Goal: Information Seeking & Learning: Compare options

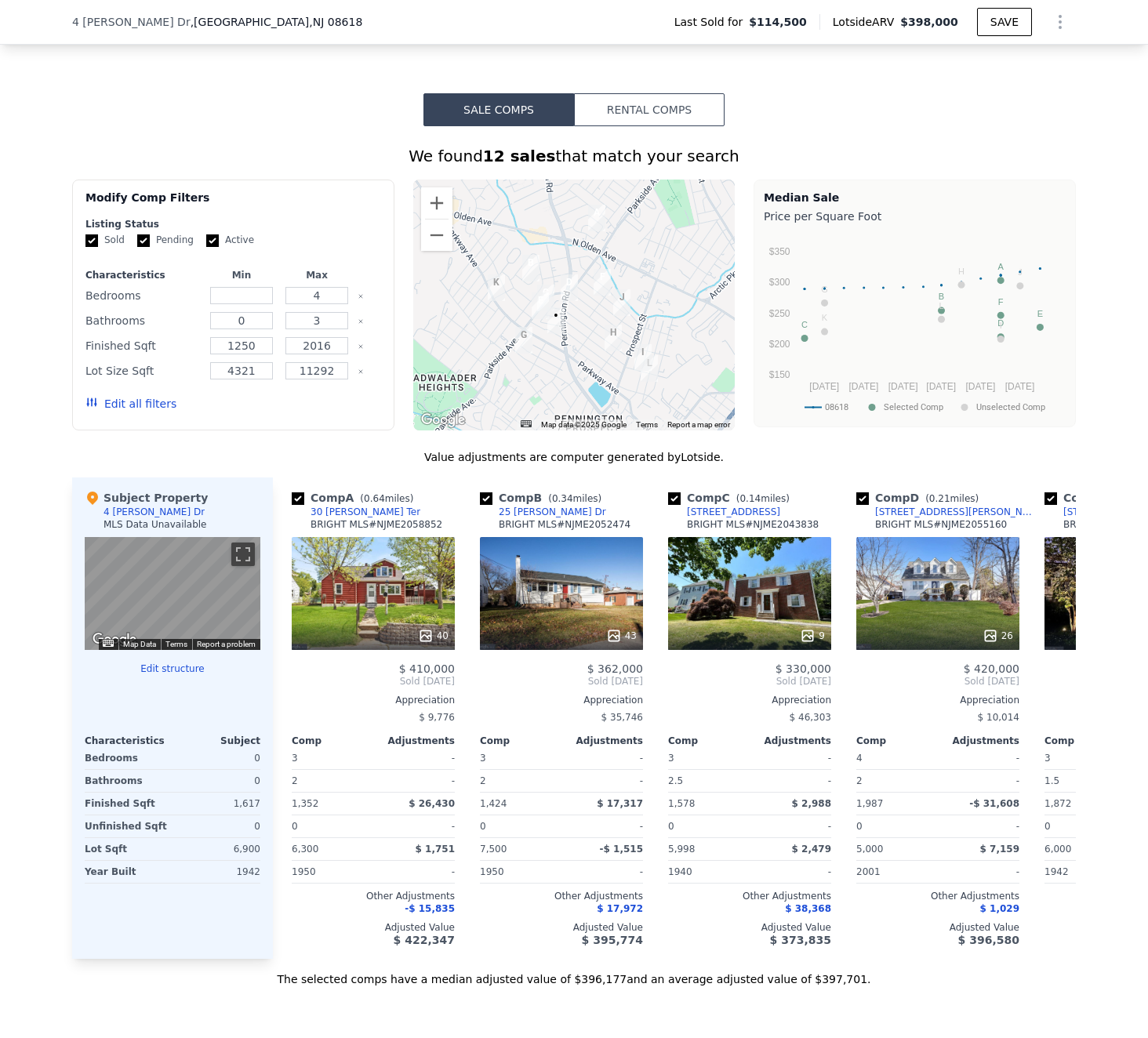
scroll to position [0, 924]
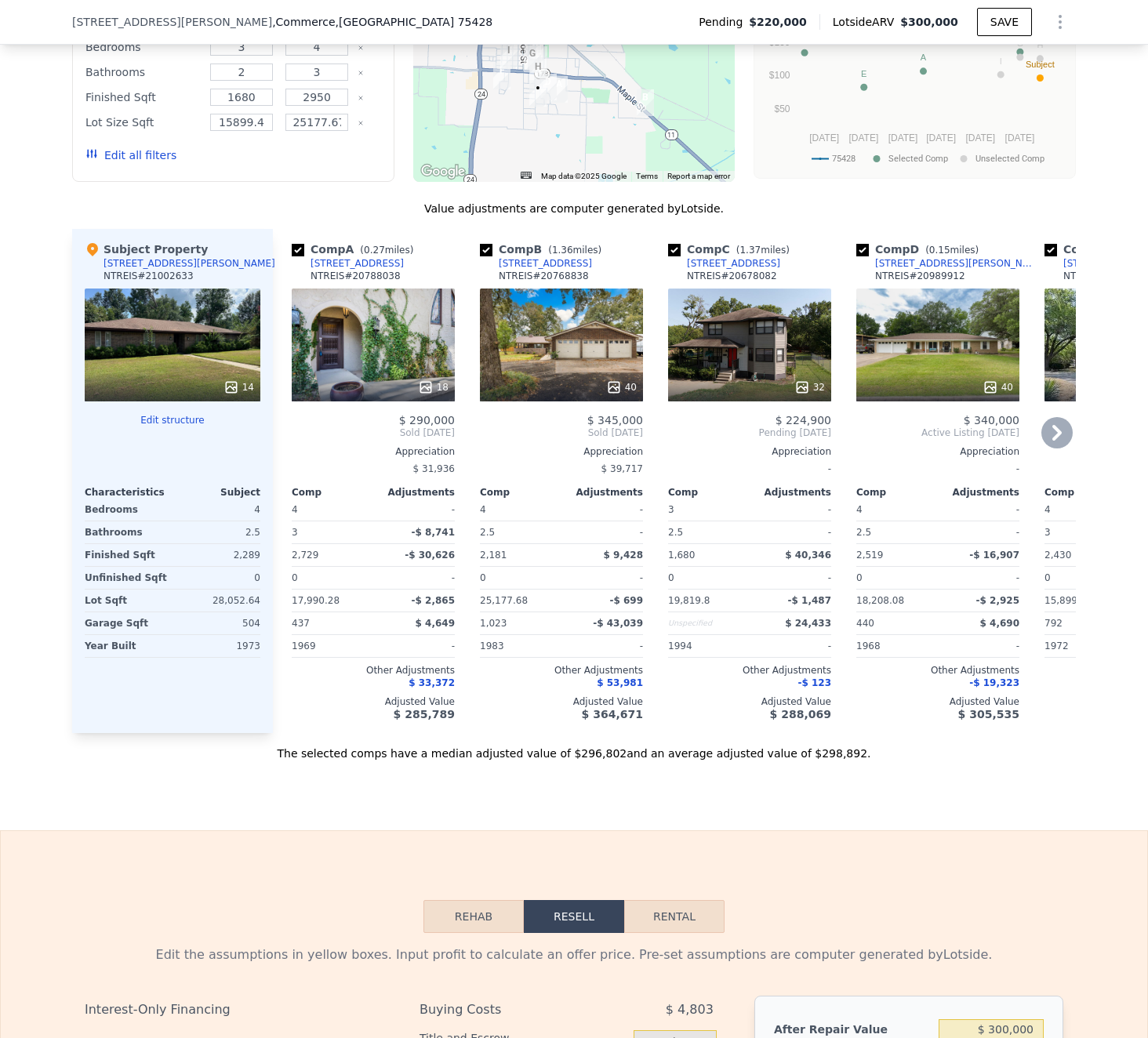
scroll to position [1388, 0]
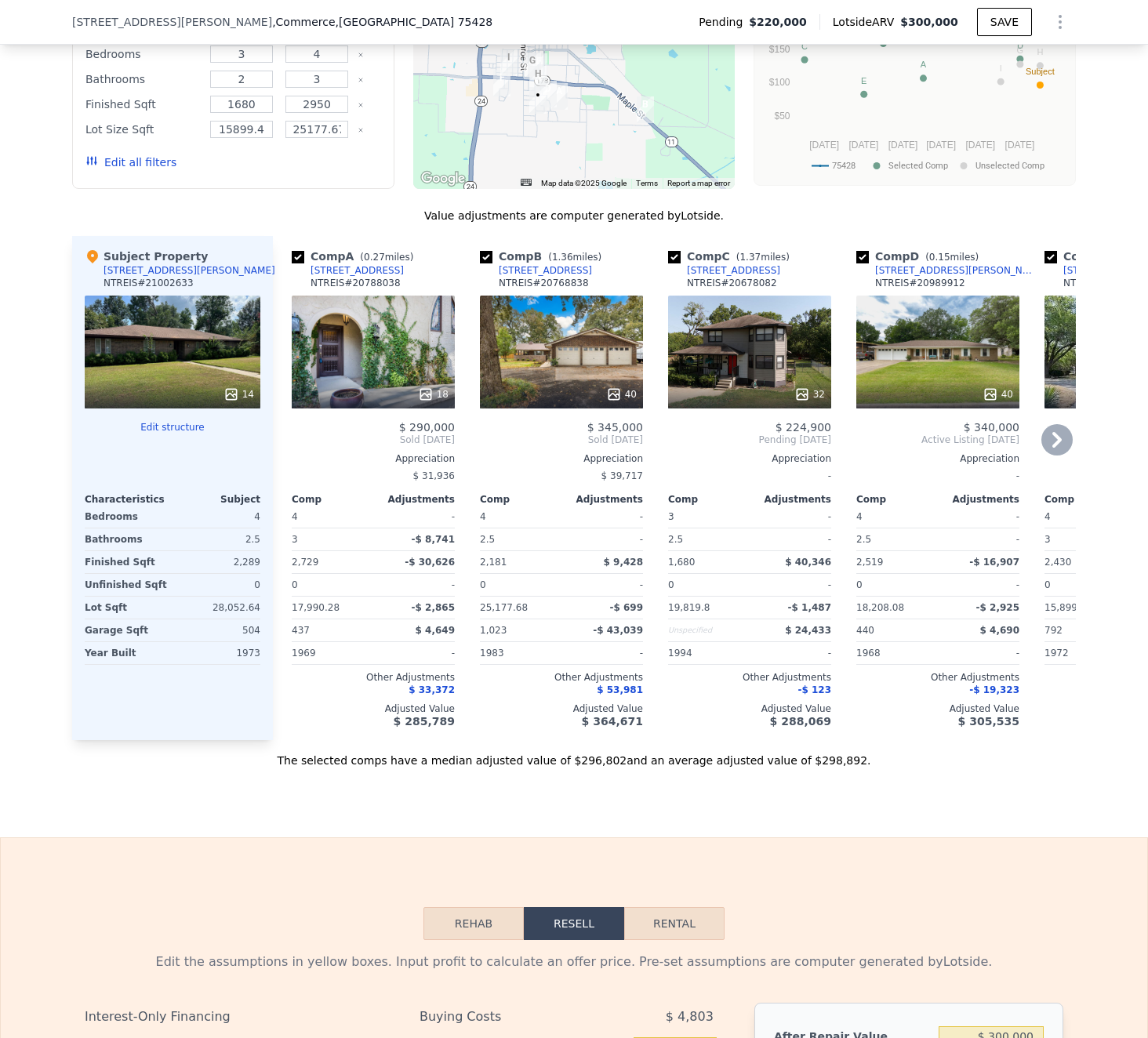
click at [711, 328] on div "32" at bounding box center [749, 352] width 163 height 113
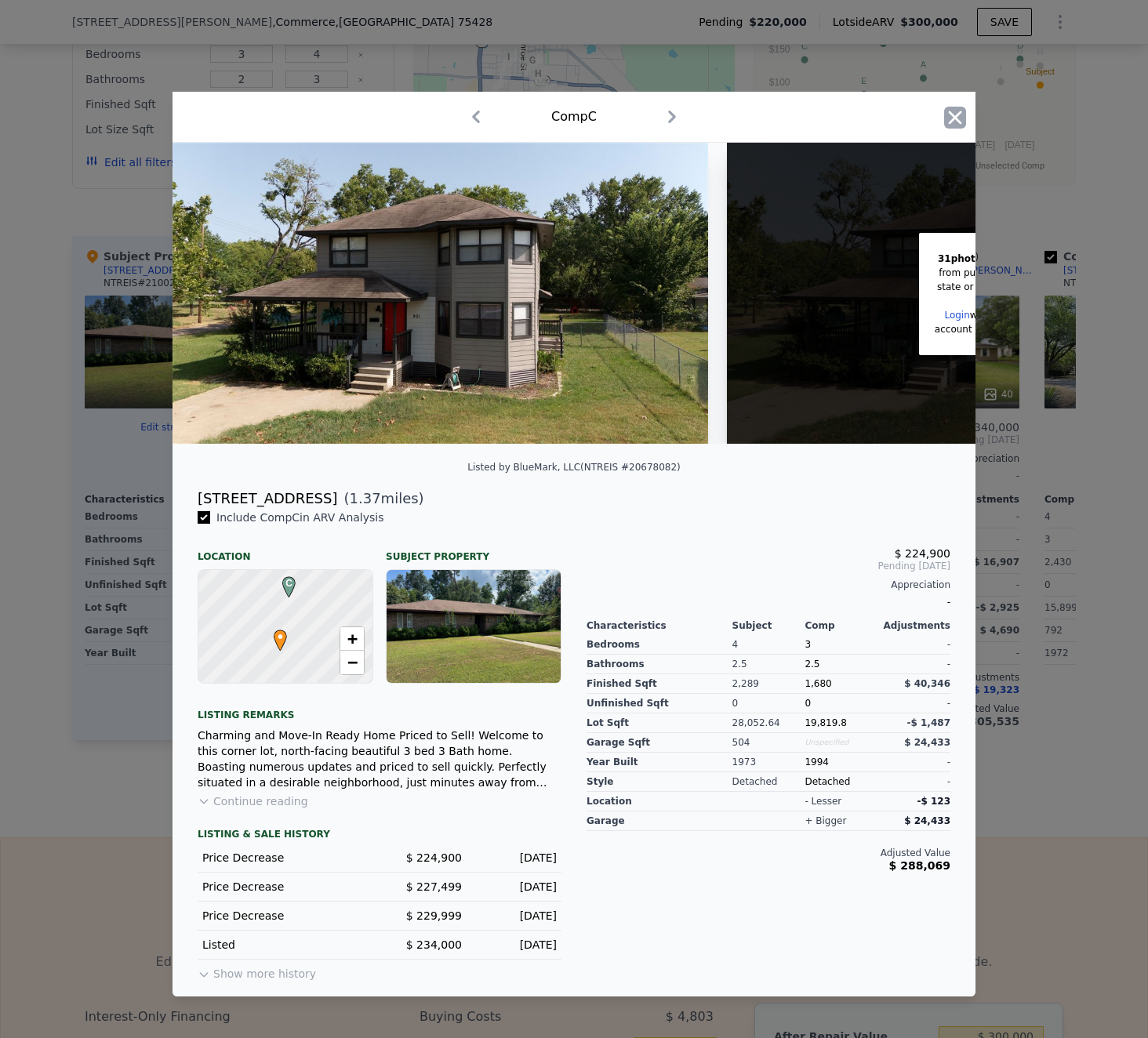
click at [960, 122] on icon "button" at bounding box center [955, 117] width 13 height 13
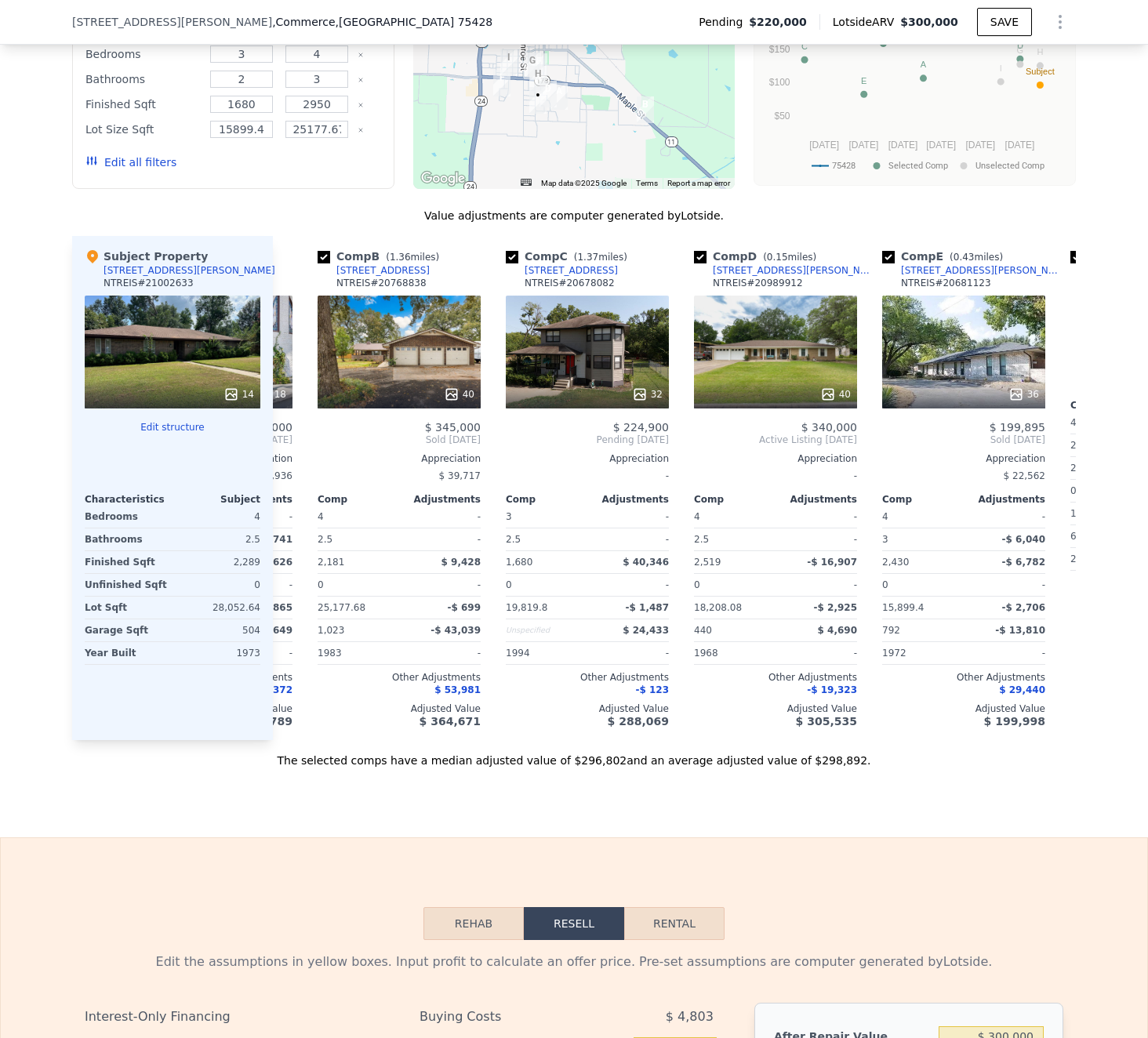
scroll to position [0, 172]
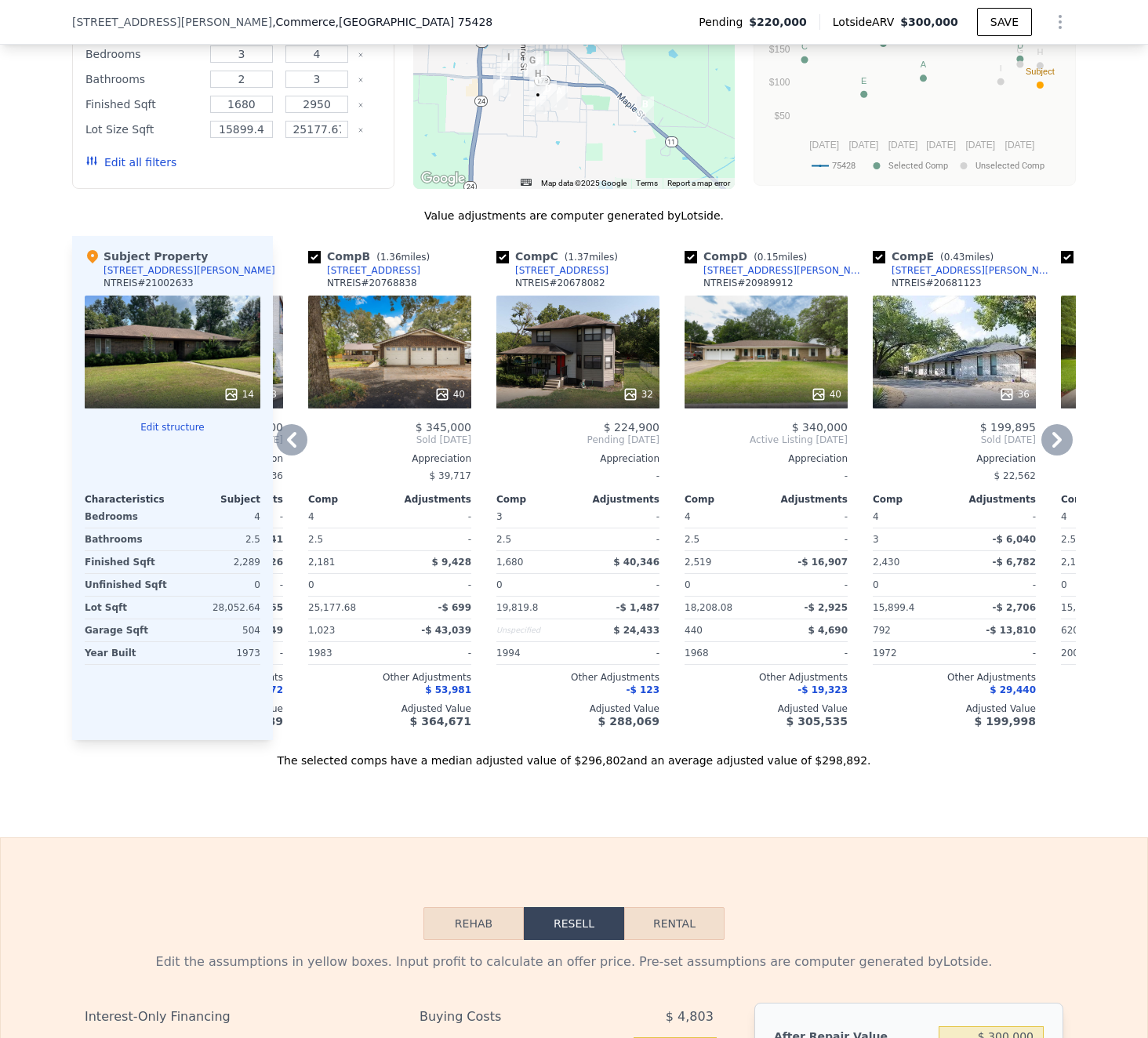
click at [789, 348] on div "40" at bounding box center [766, 352] width 163 height 113
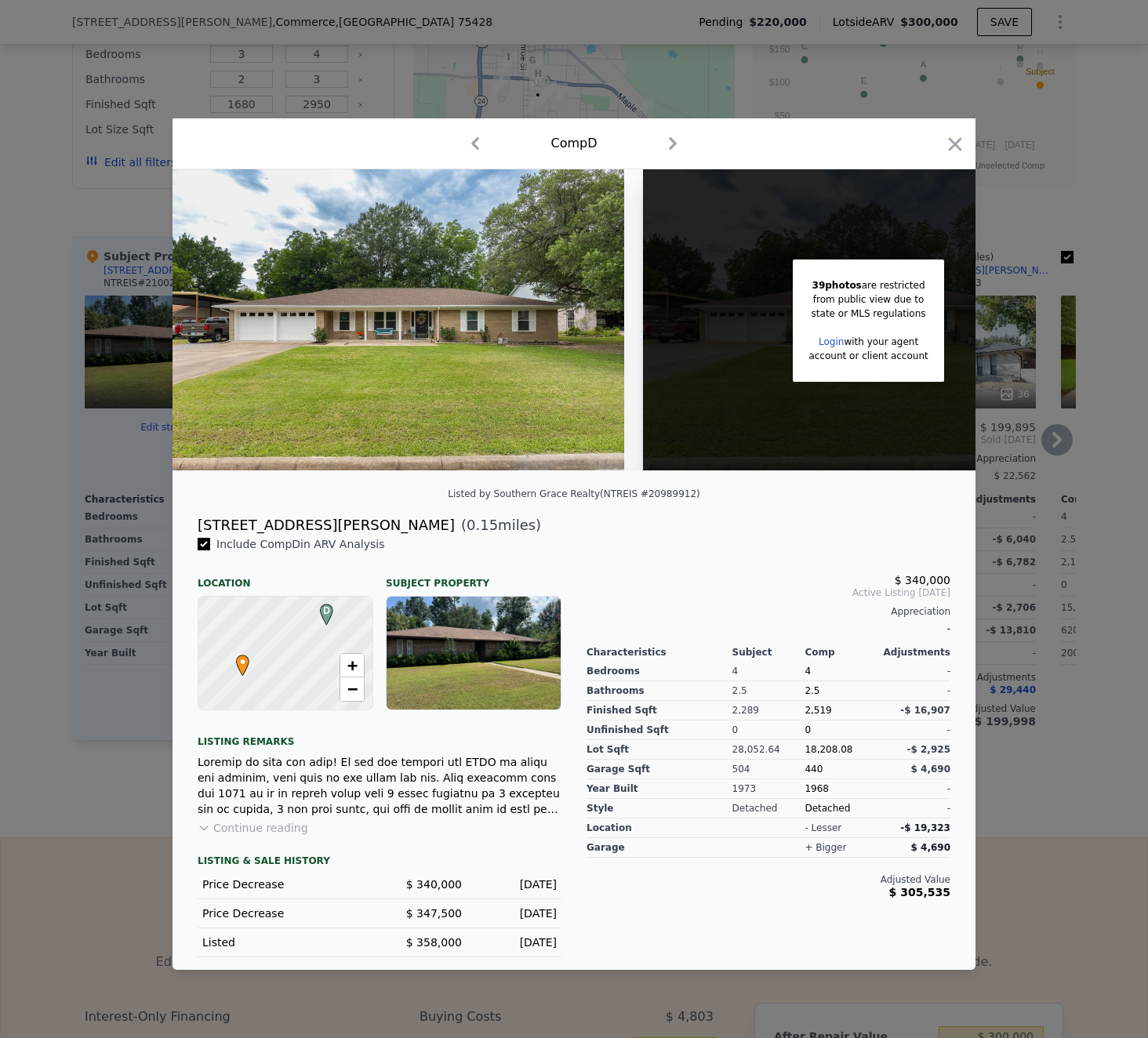
scroll to position [0, 125]
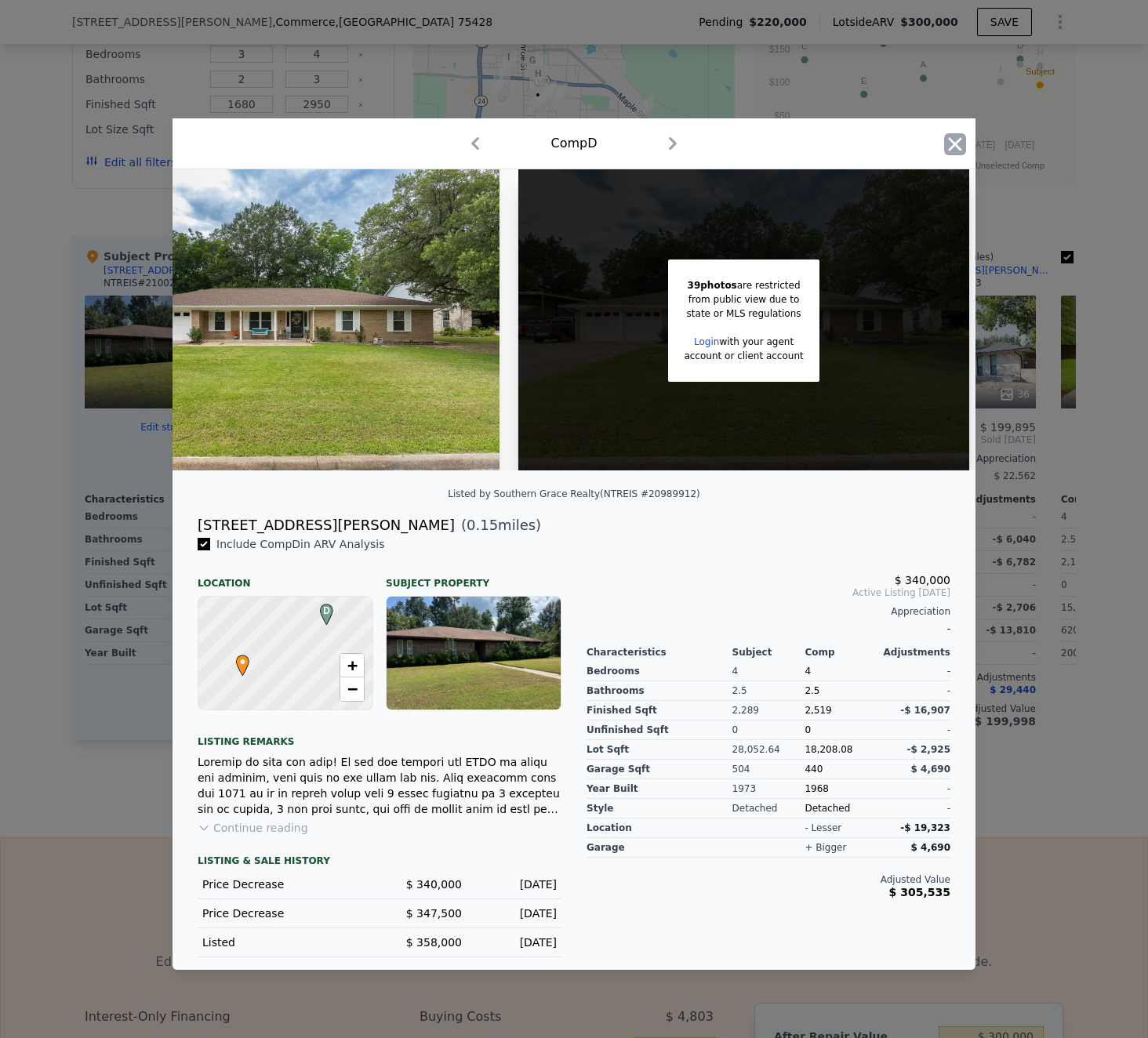
click at [954, 153] on icon "button" at bounding box center [955, 144] width 22 height 22
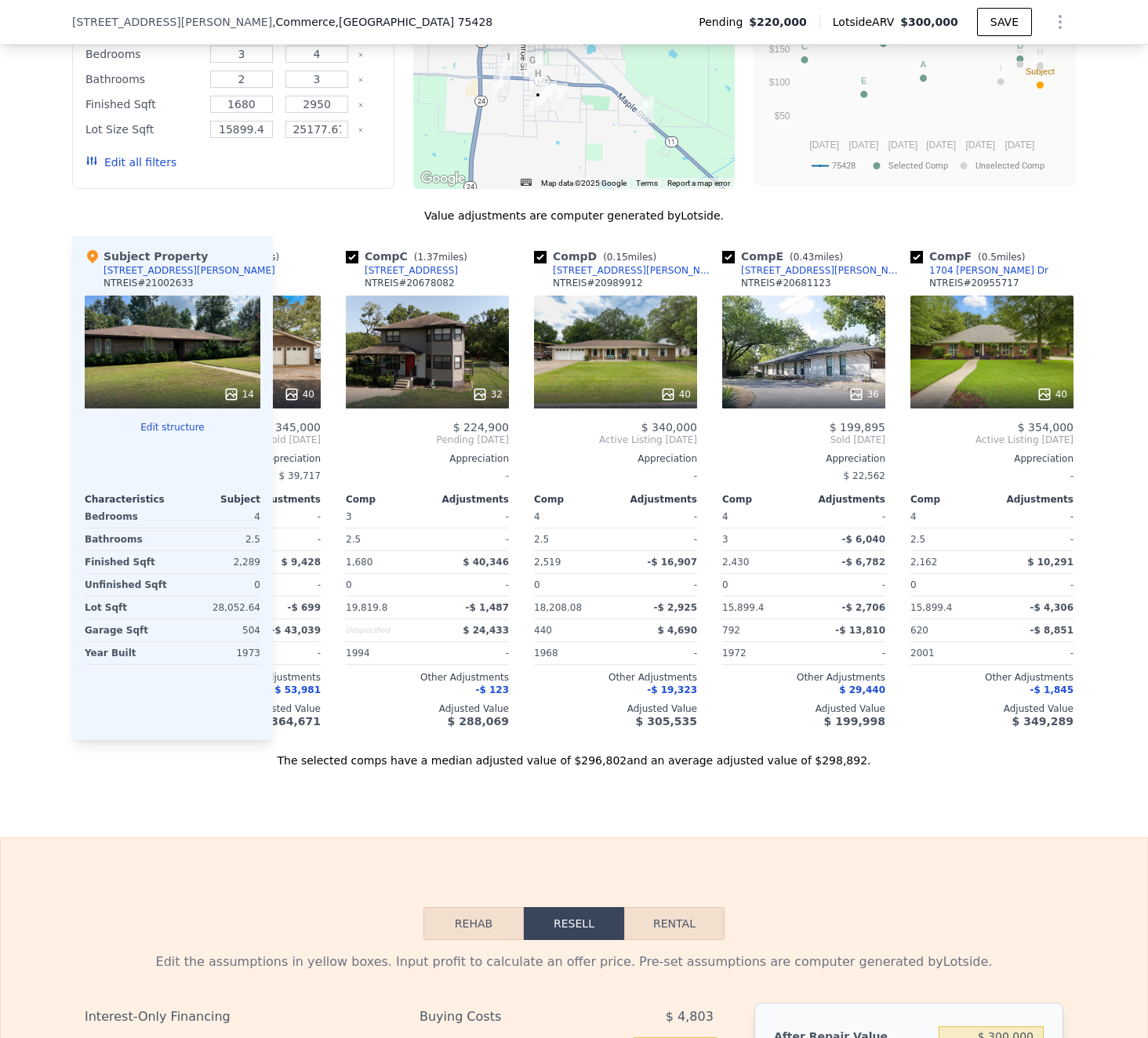
scroll to position [0, 401]
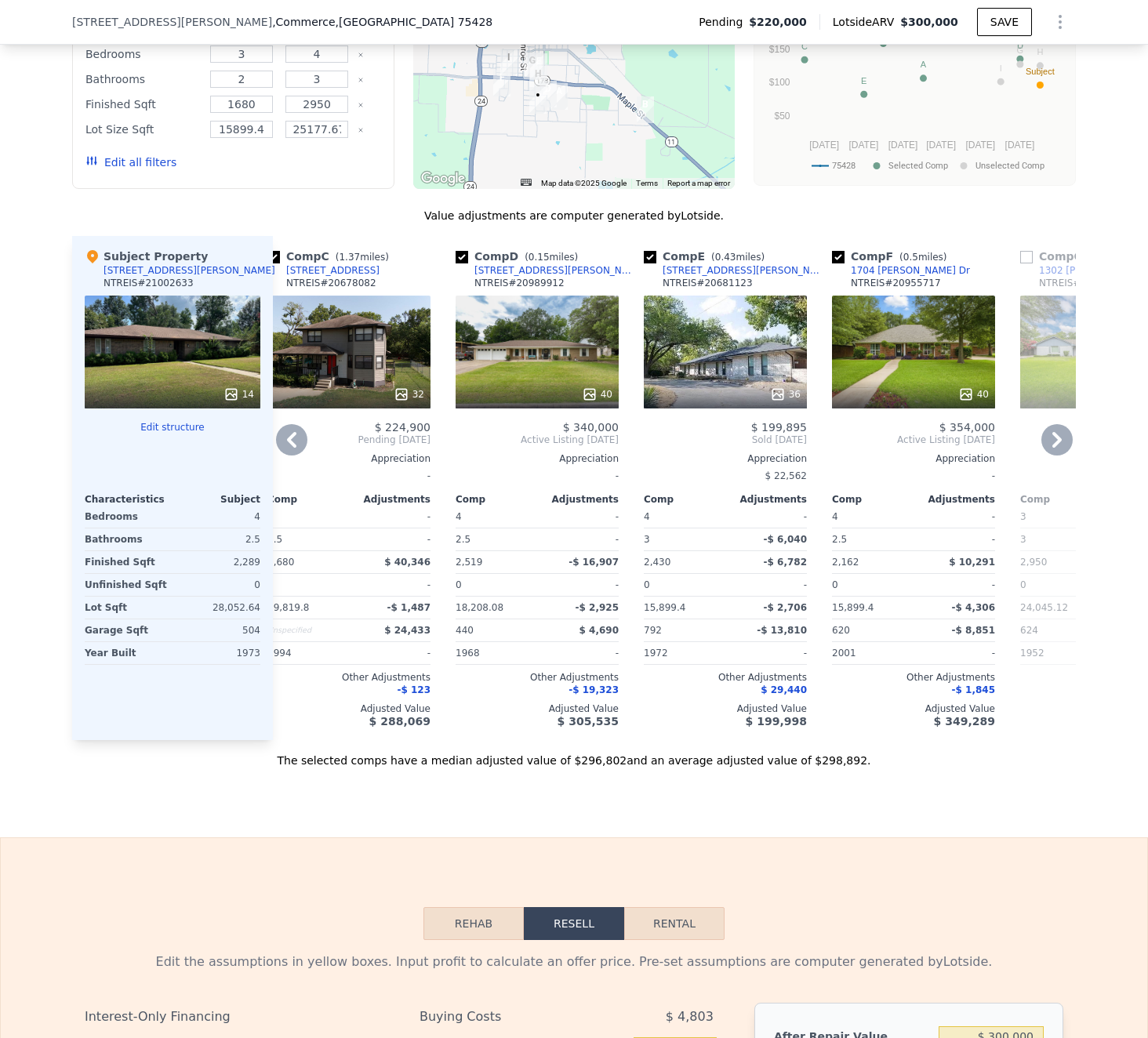
click at [744, 361] on div "36" at bounding box center [725, 352] width 163 height 113
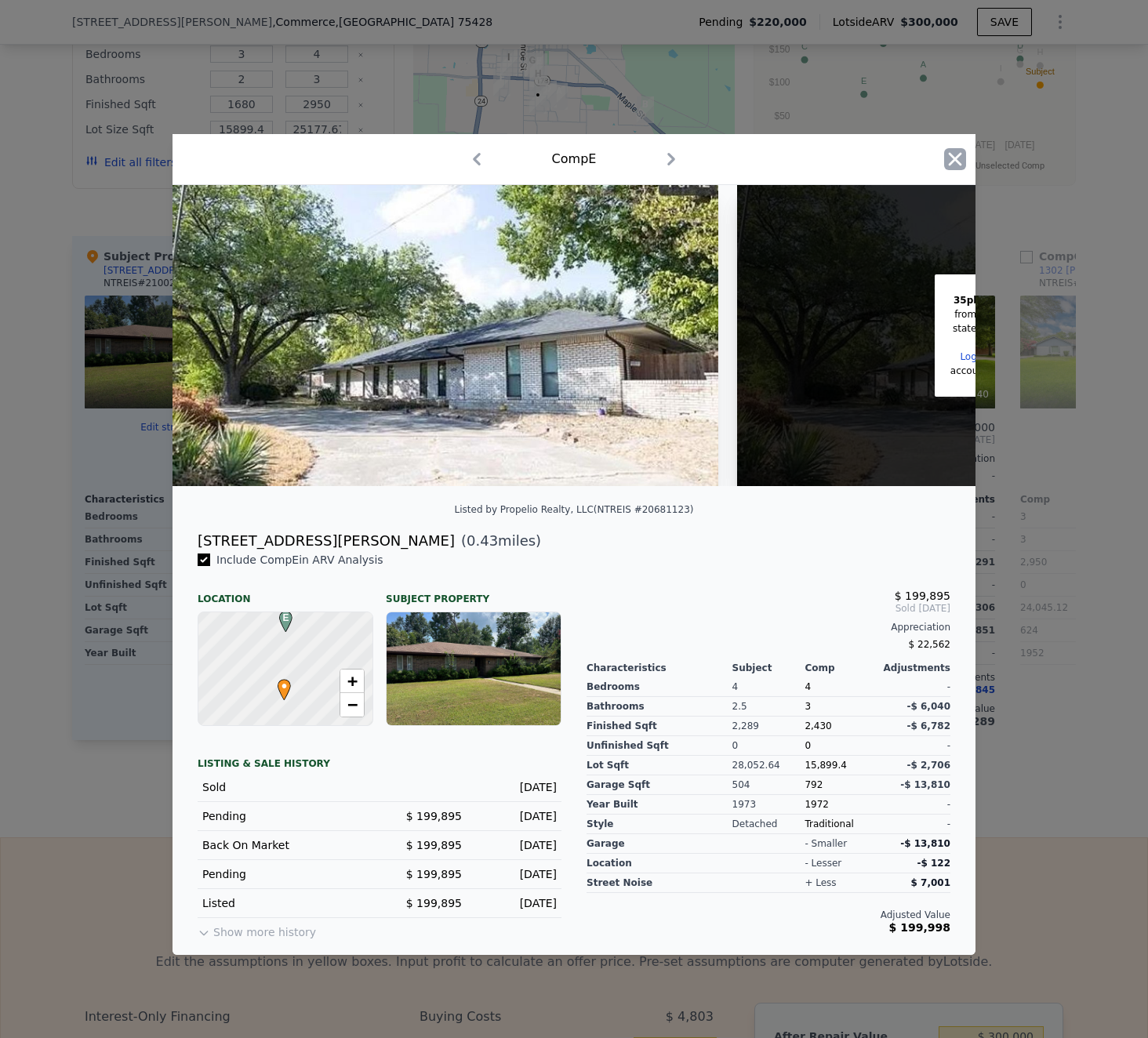
click at [954, 157] on icon "button" at bounding box center [955, 159] width 22 height 22
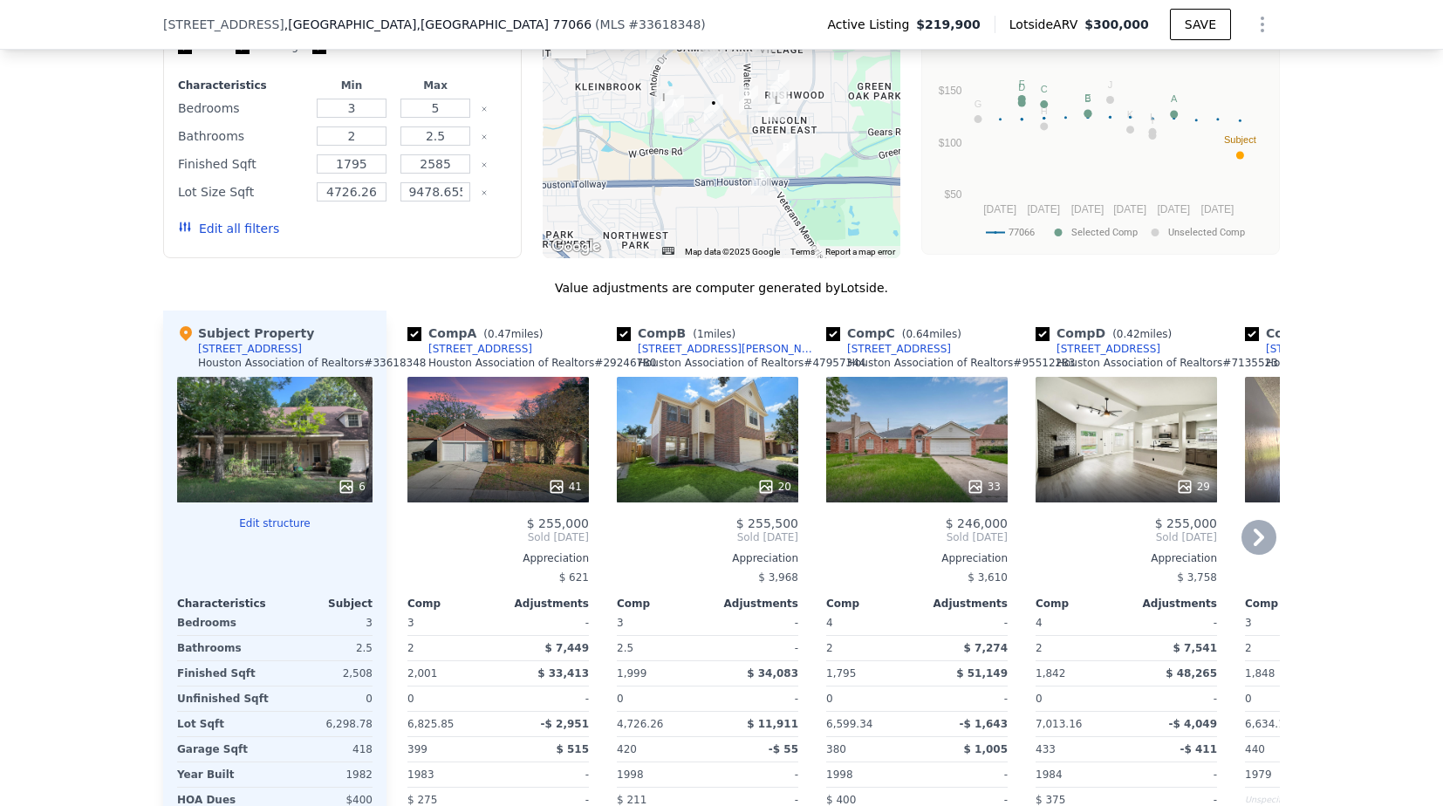
click at [569, 417] on div "41" at bounding box center [499, 440] width 182 height 126
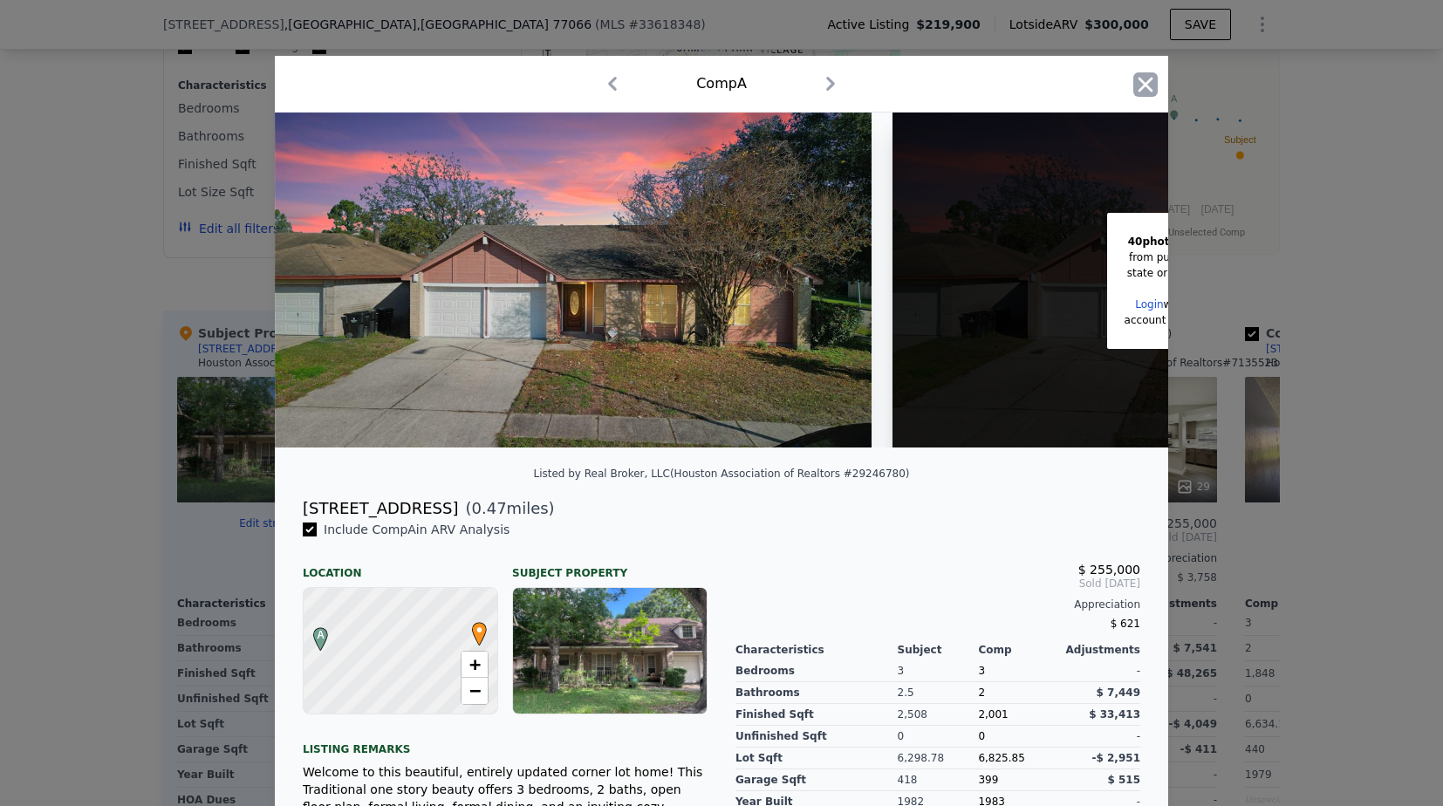
click at [1144, 87] on icon "button" at bounding box center [1146, 84] width 24 height 24
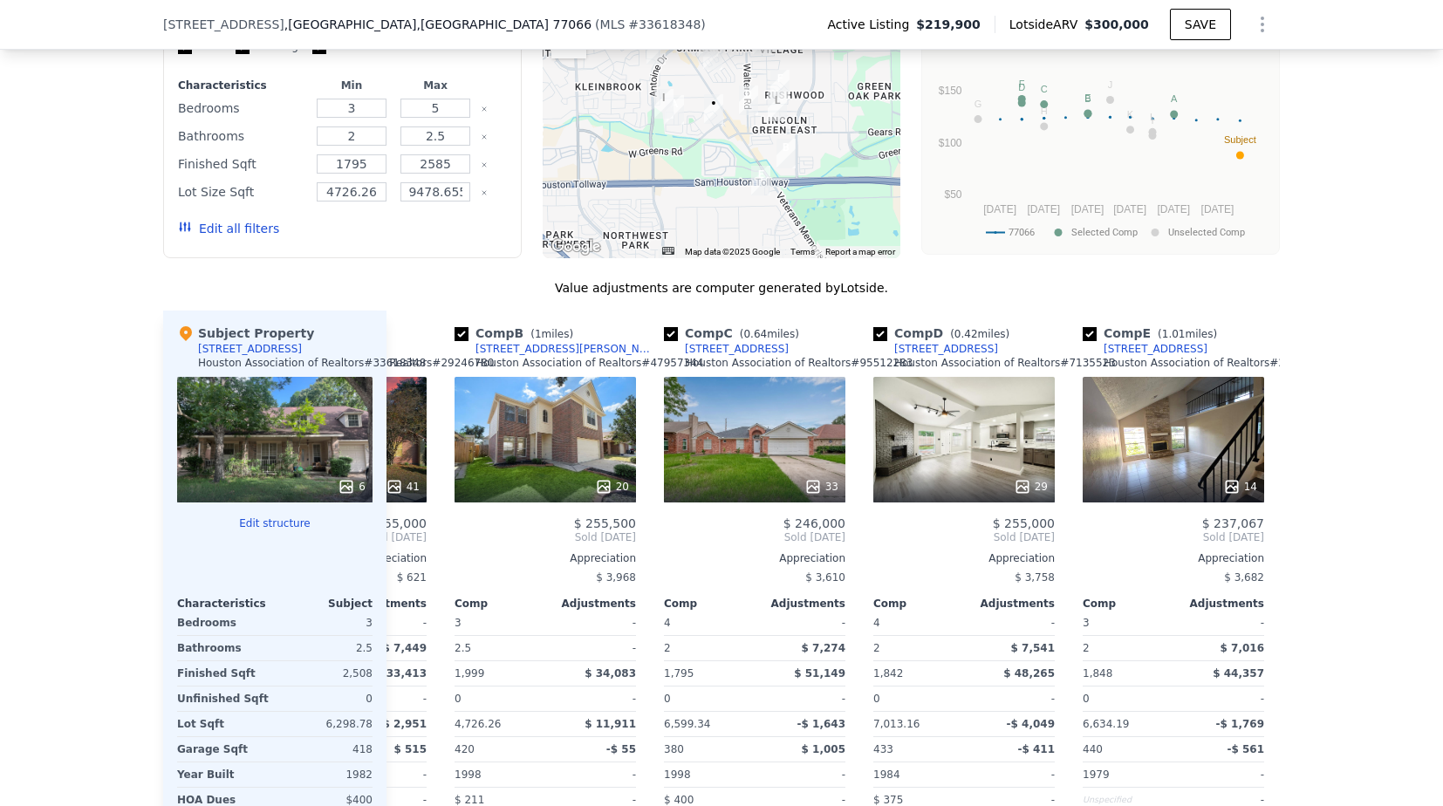
scroll to position [0, 203]
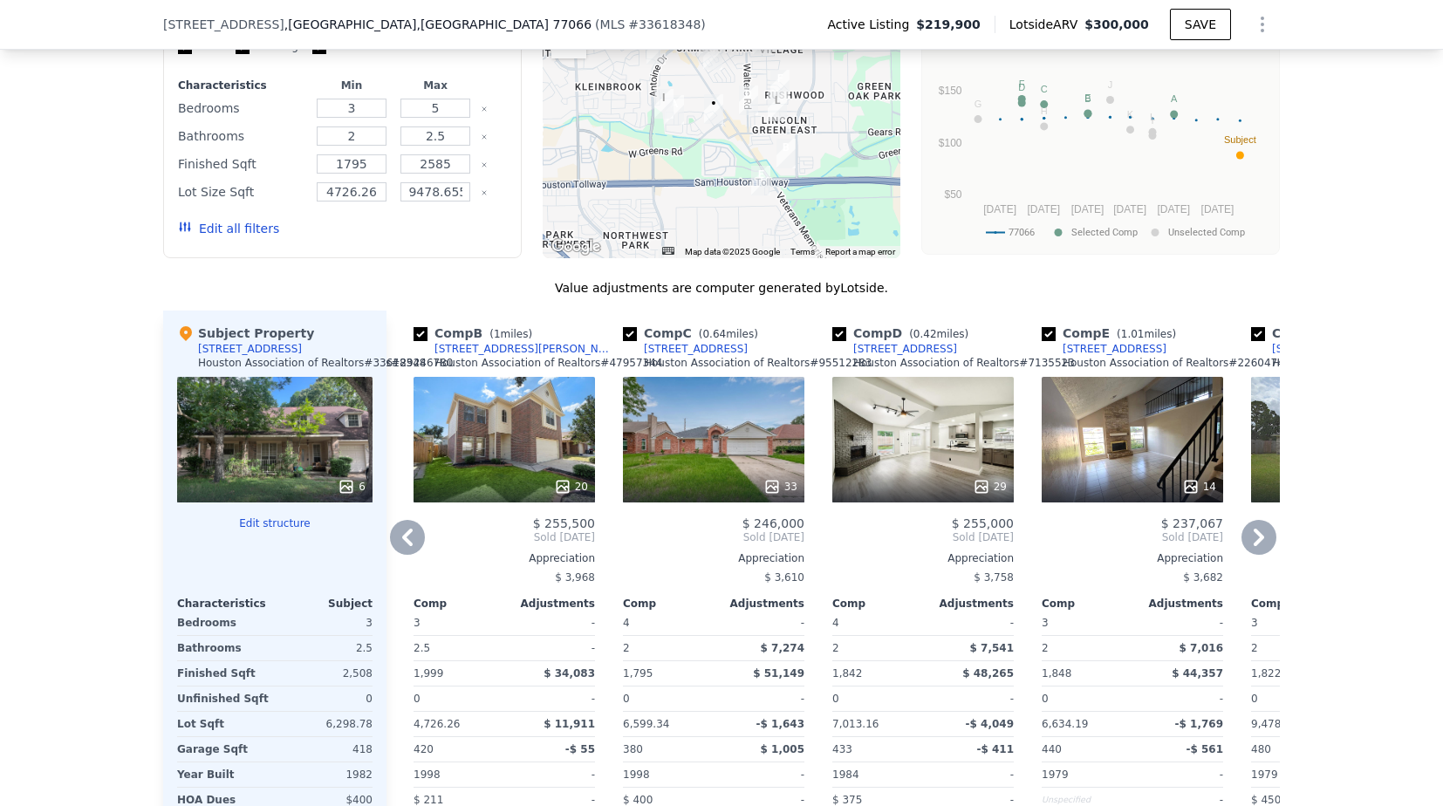
click at [730, 445] on div "33" at bounding box center [714, 440] width 182 height 126
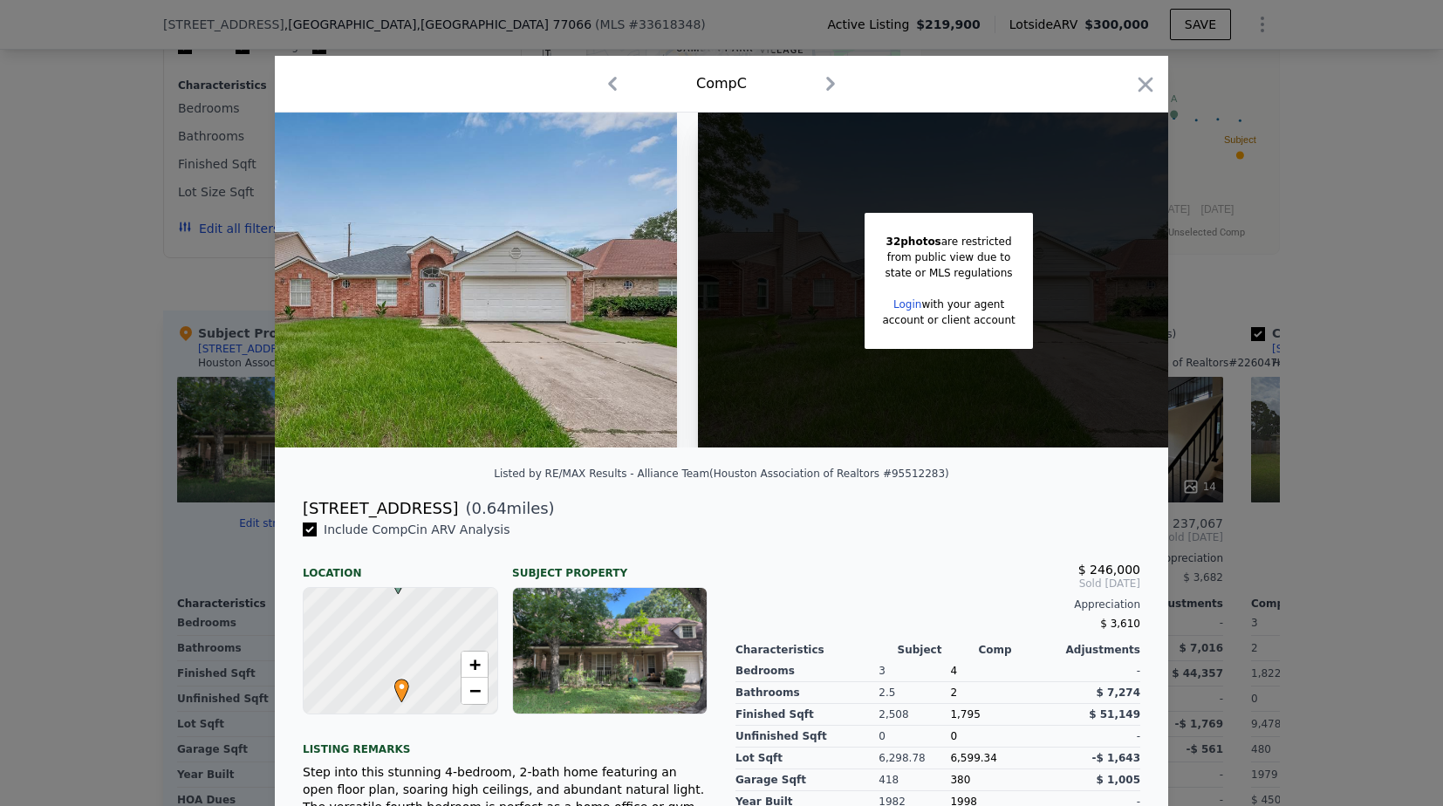
scroll to position [0, 139]
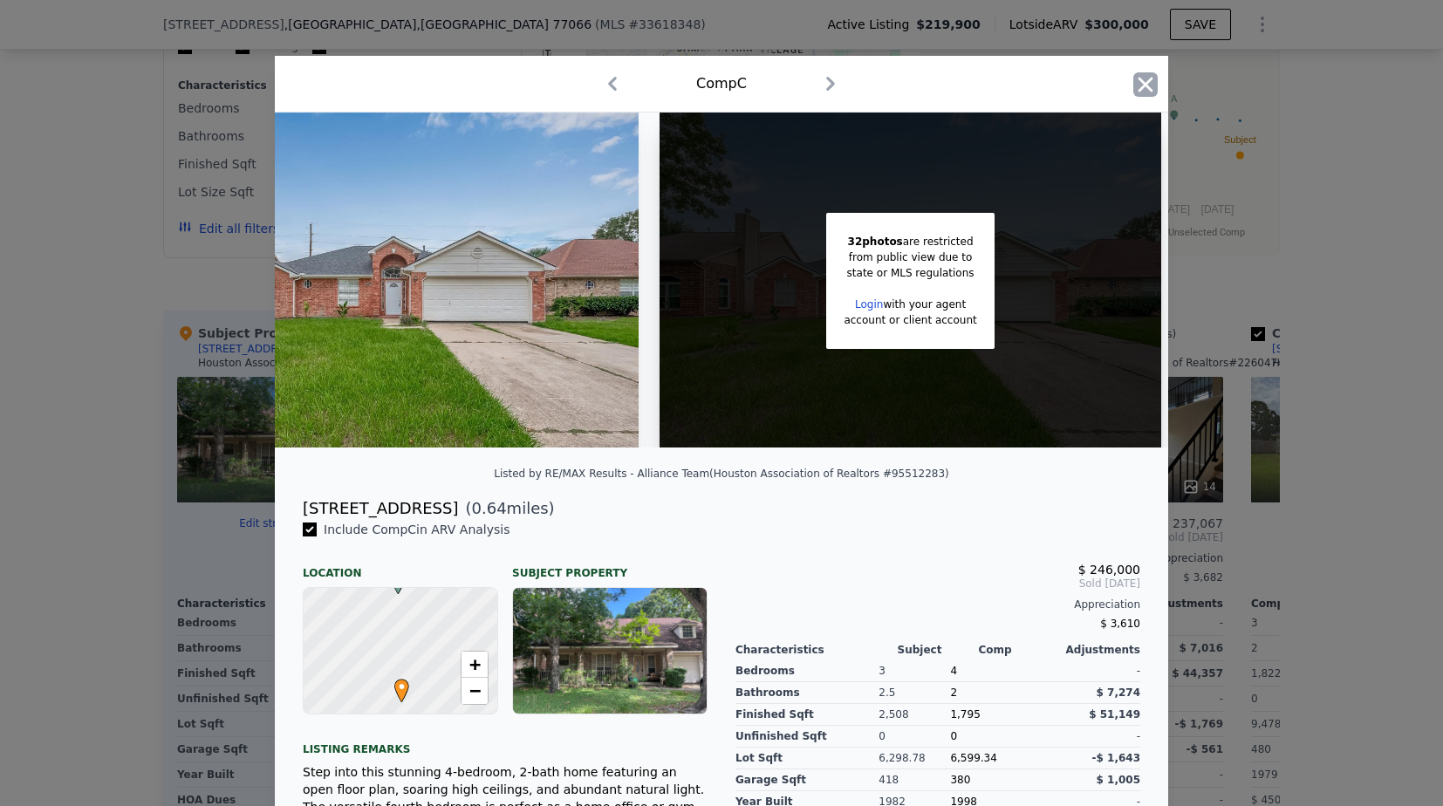
click at [1141, 77] on icon "button" at bounding box center [1146, 84] width 24 height 24
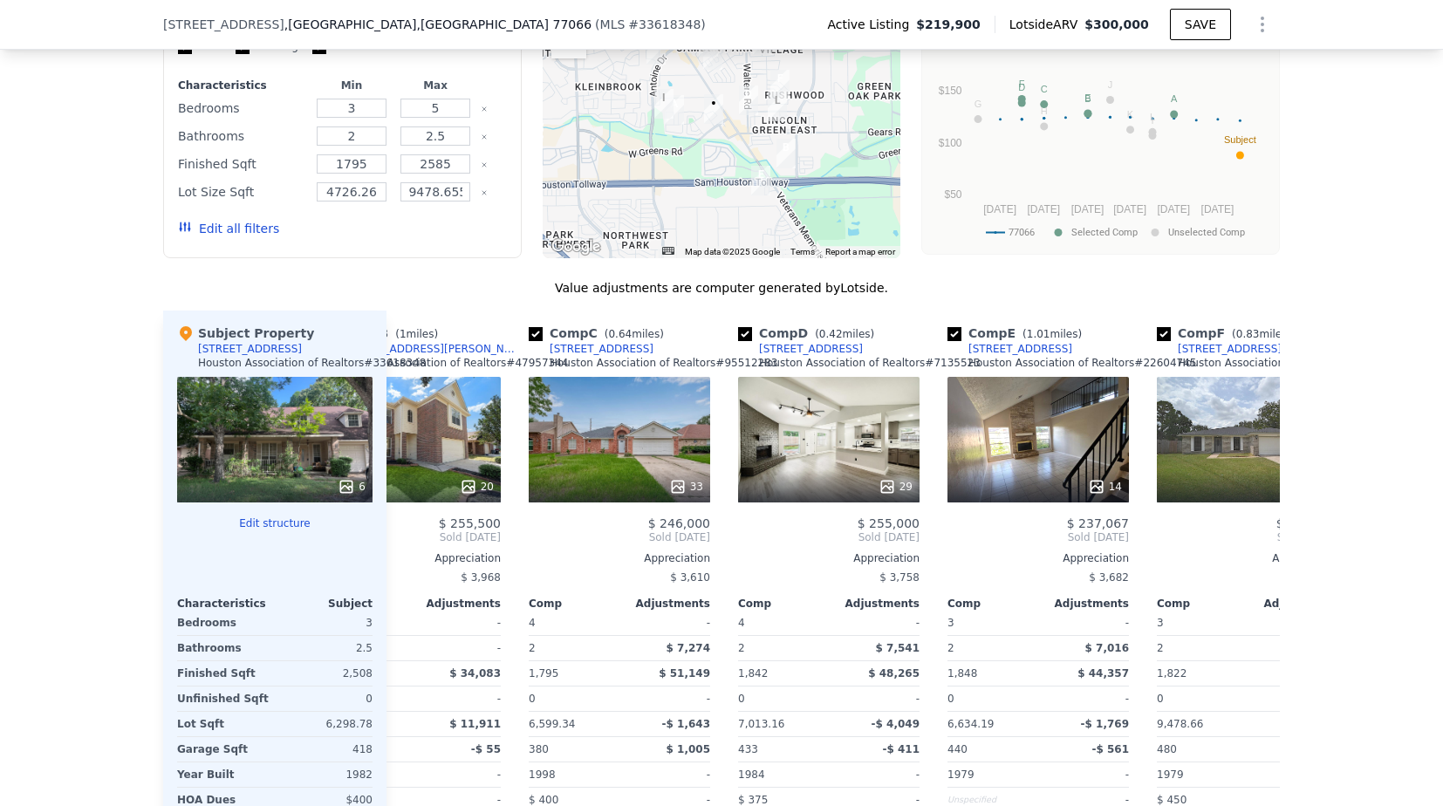
scroll to position [0, 305]
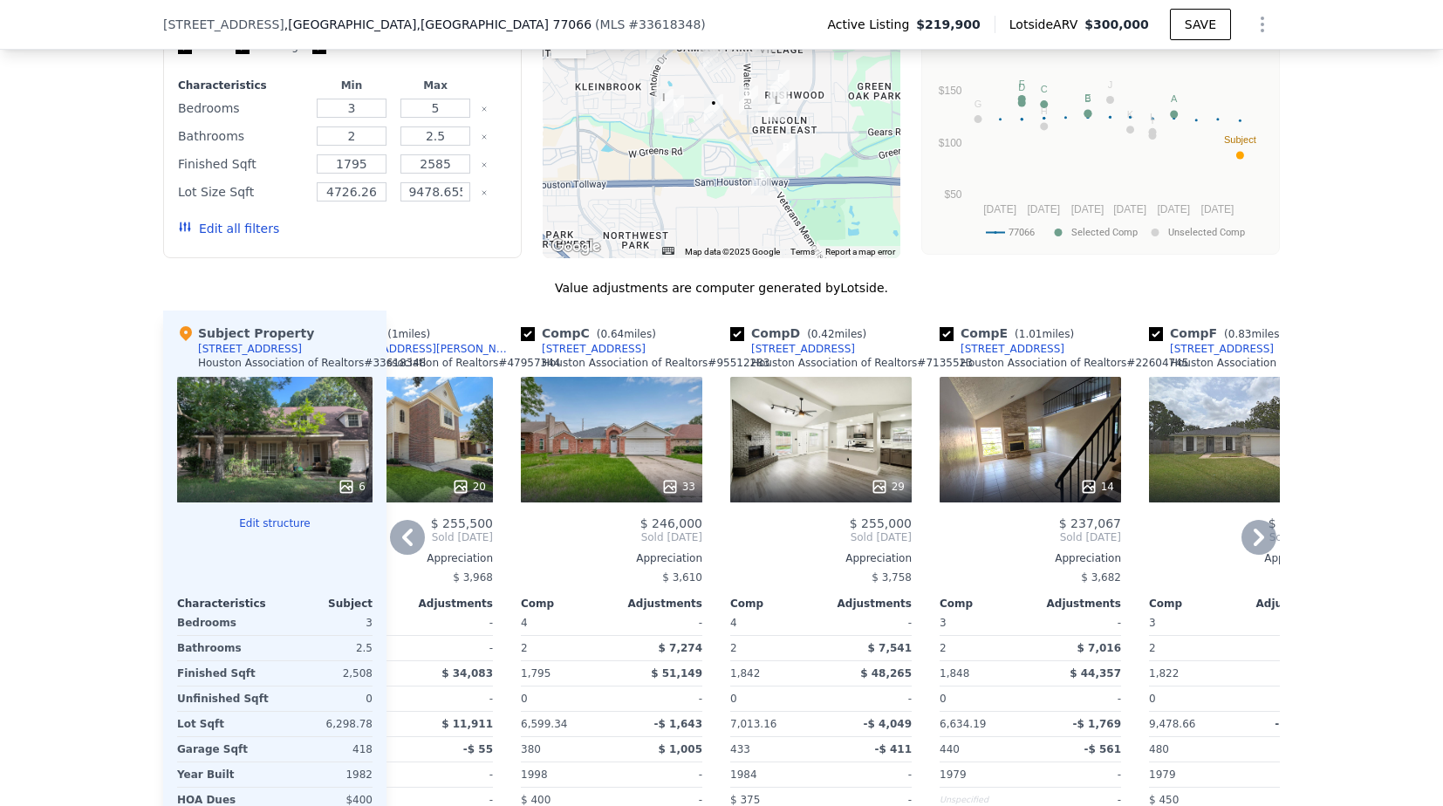
click at [872, 415] on div "29" at bounding box center [821, 440] width 182 height 126
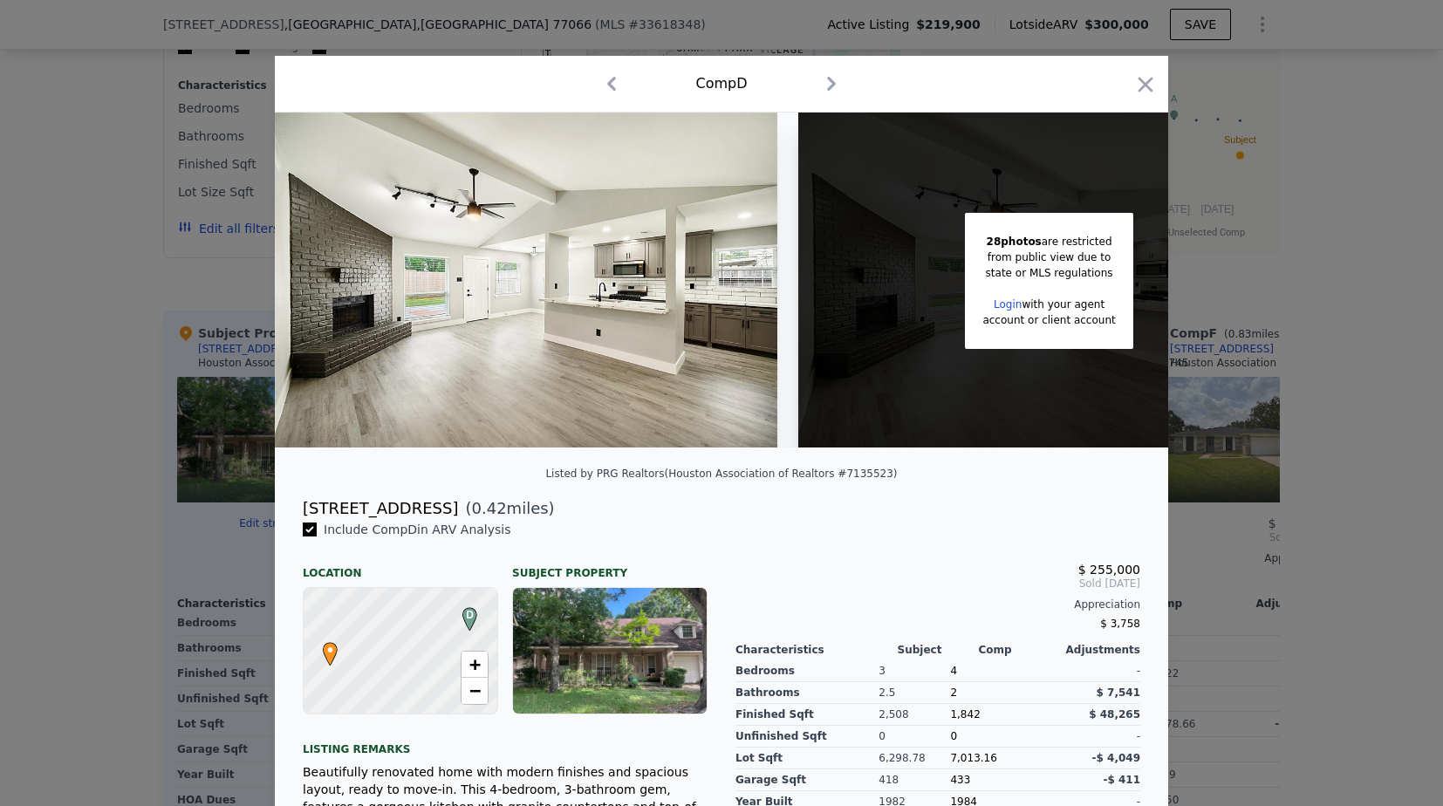
scroll to position [0, 139]
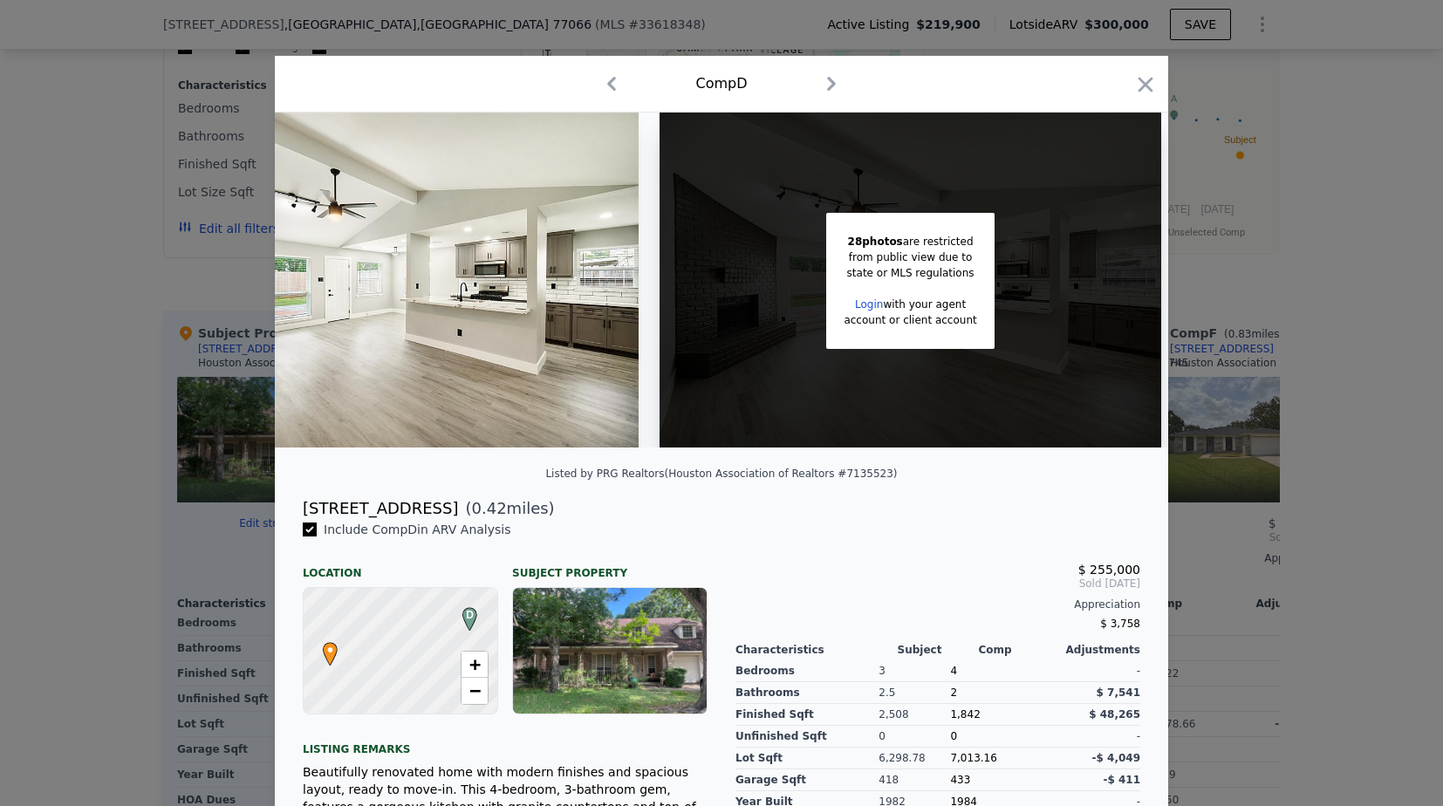
click at [1164, 101] on div "Comp D" at bounding box center [722, 84] width 894 height 57
click at [1151, 79] on icon "button" at bounding box center [1146, 84] width 15 height 15
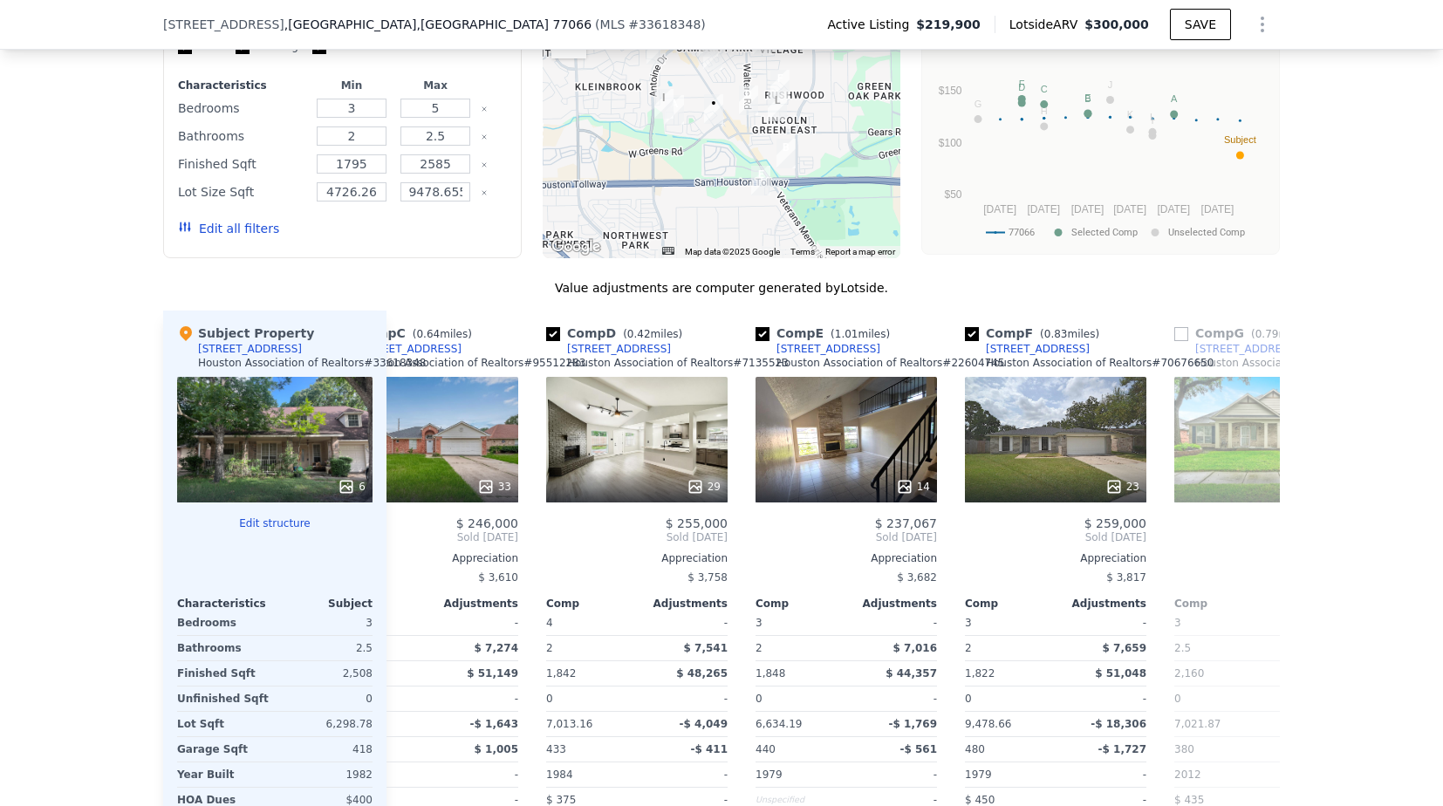
scroll to position [0, 499]
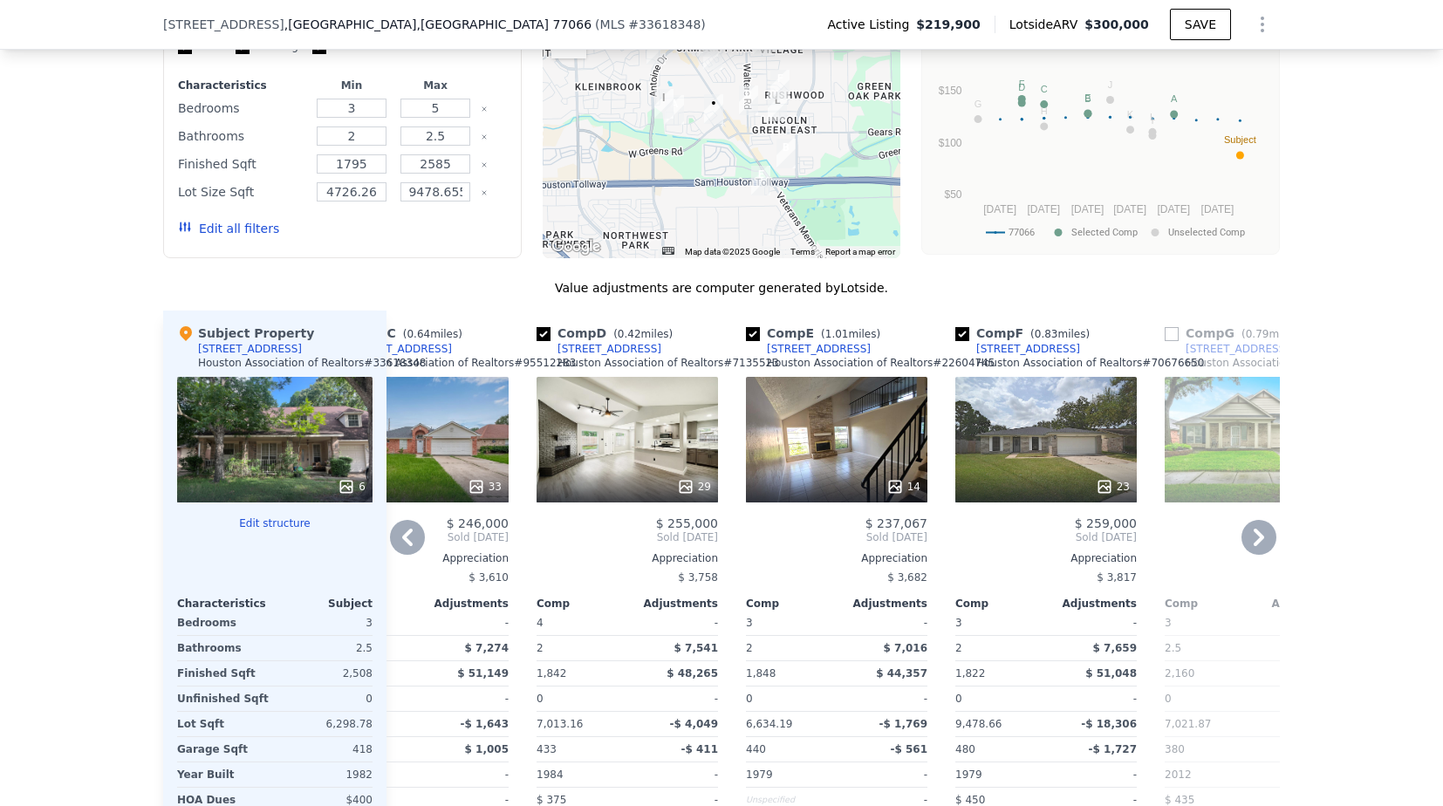
click at [1062, 416] on div "23" at bounding box center [1047, 440] width 182 height 126
